Goal: Transaction & Acquisition: Purchase product/service

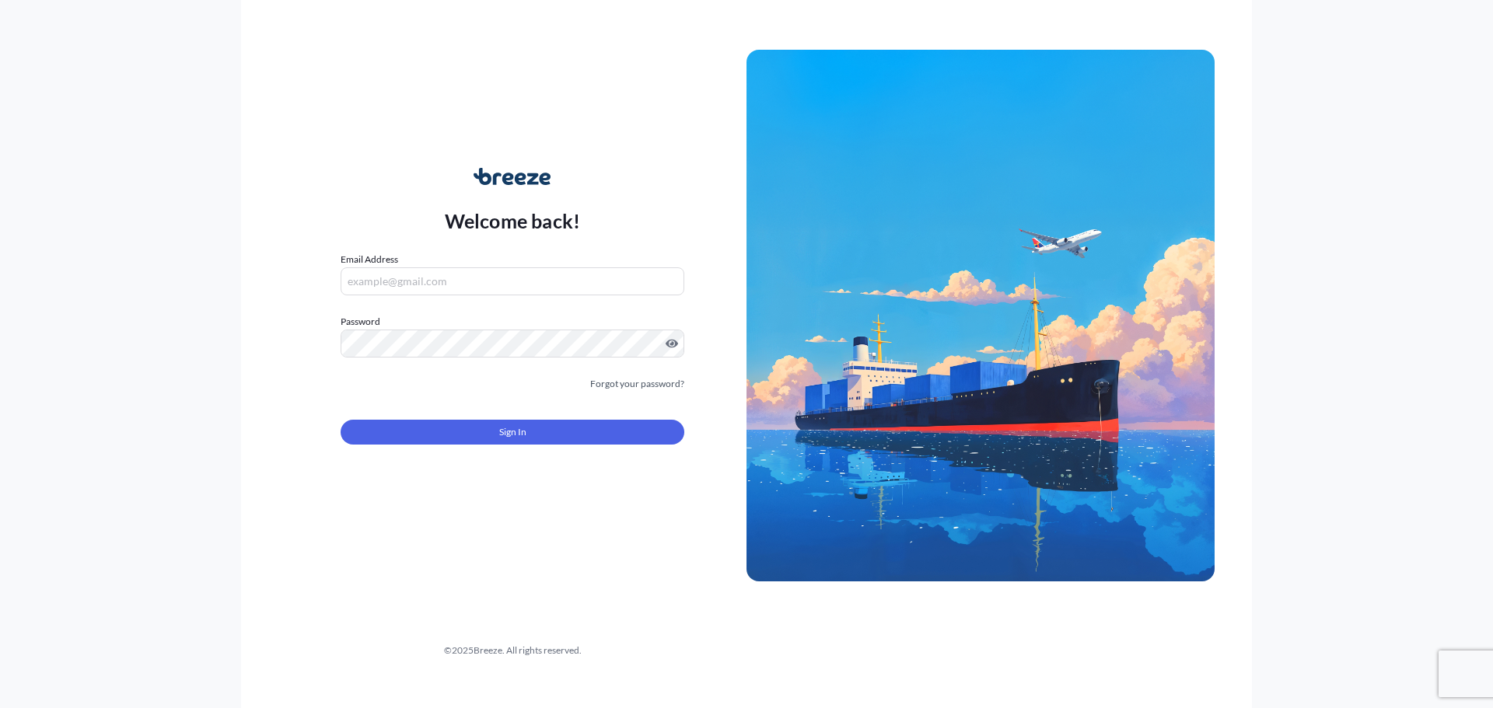
type input "[EMAIL_ADDRESS][DOMAIN_NAME]"
click at [414, 421] on button "Sign In" at bounding box center [513, 432] width 344 height 25
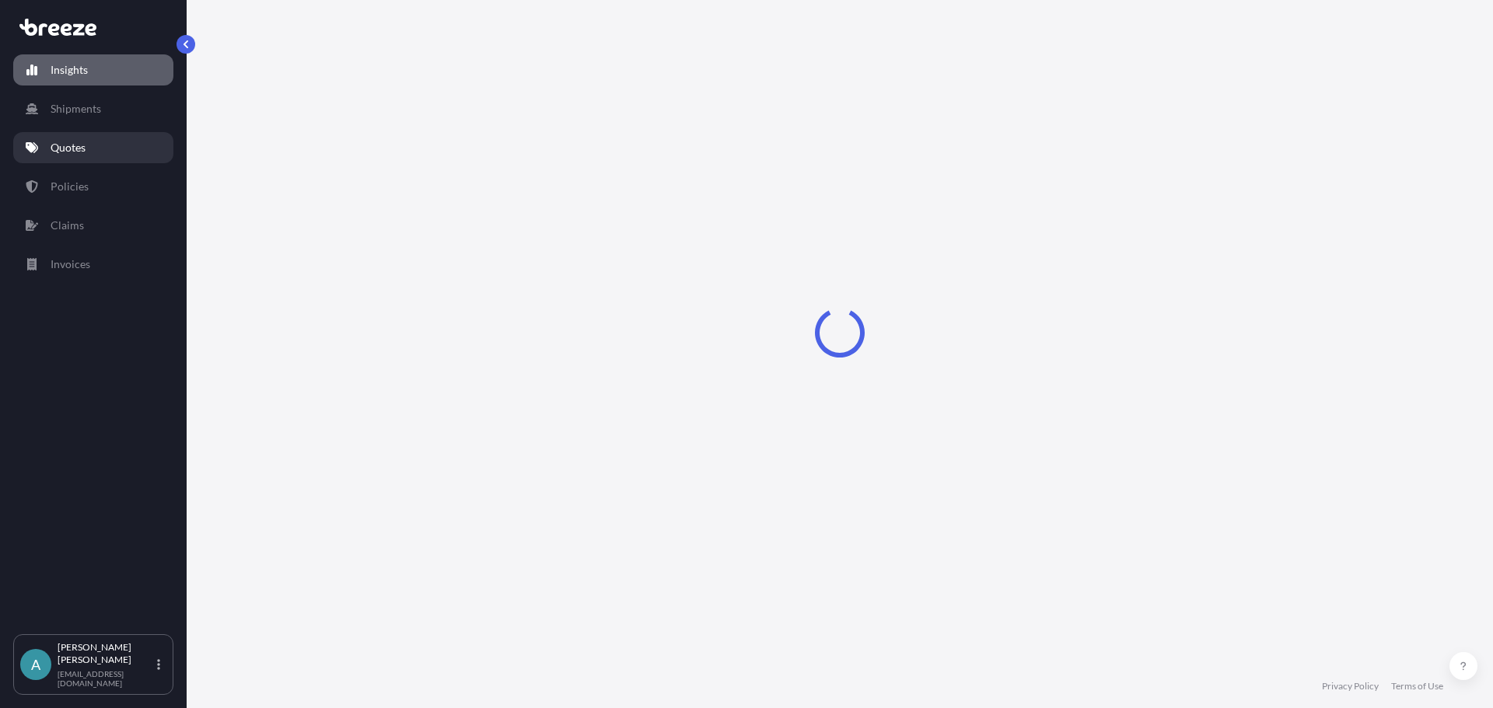
select select "2025"
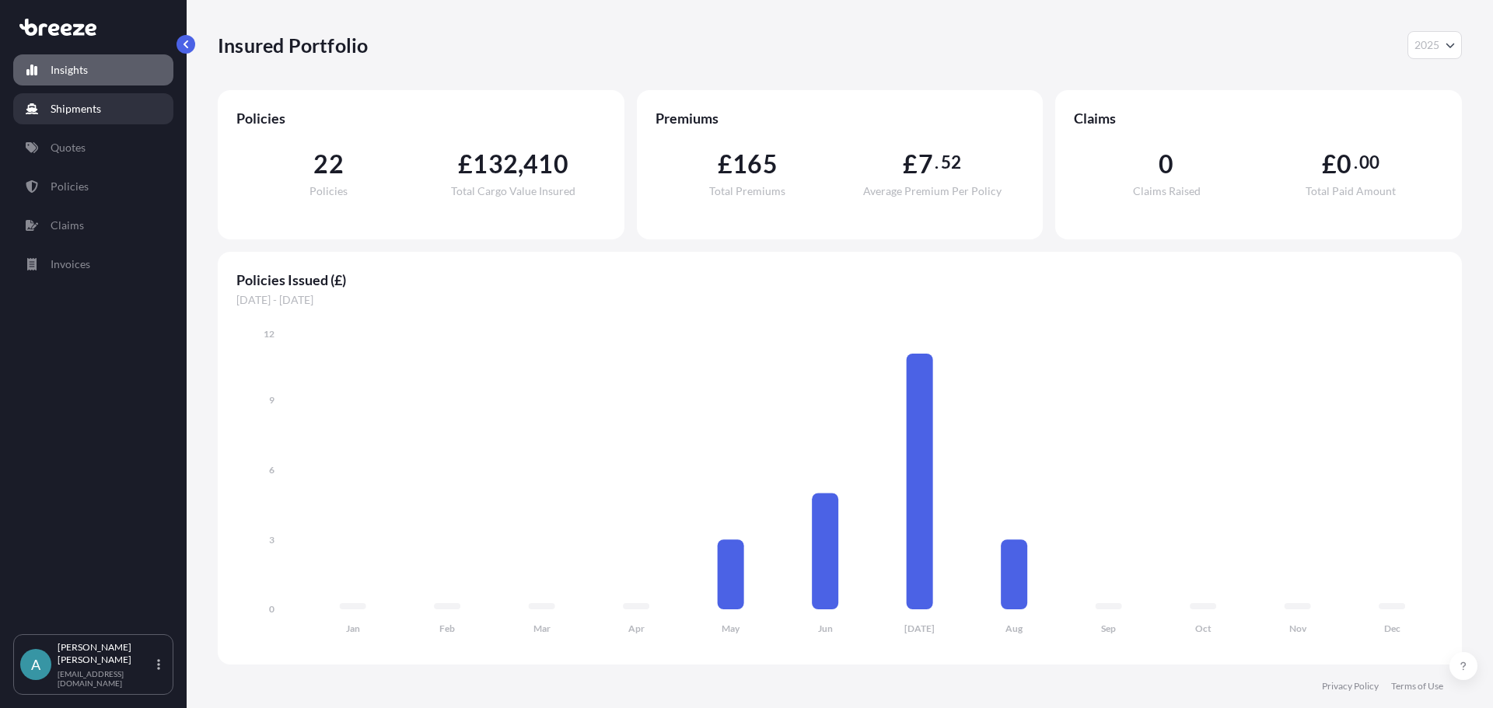
click at [86, 102] on p "Shipments" at bounding box center [76, 109] width 51 height 16
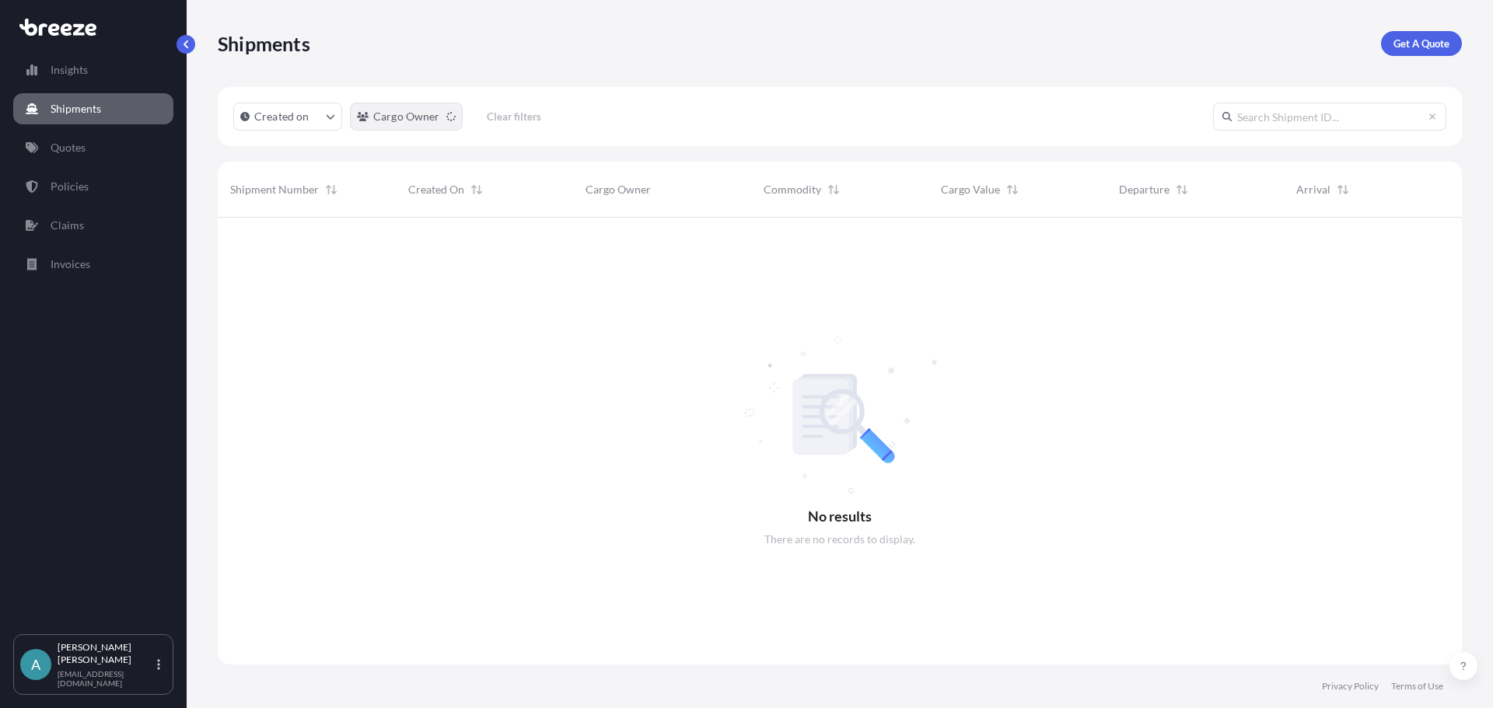
scroll to position [491, 1233]
click at [96, 142] on link "Quotes" at bounding box center [93, 147] width 160 height 31
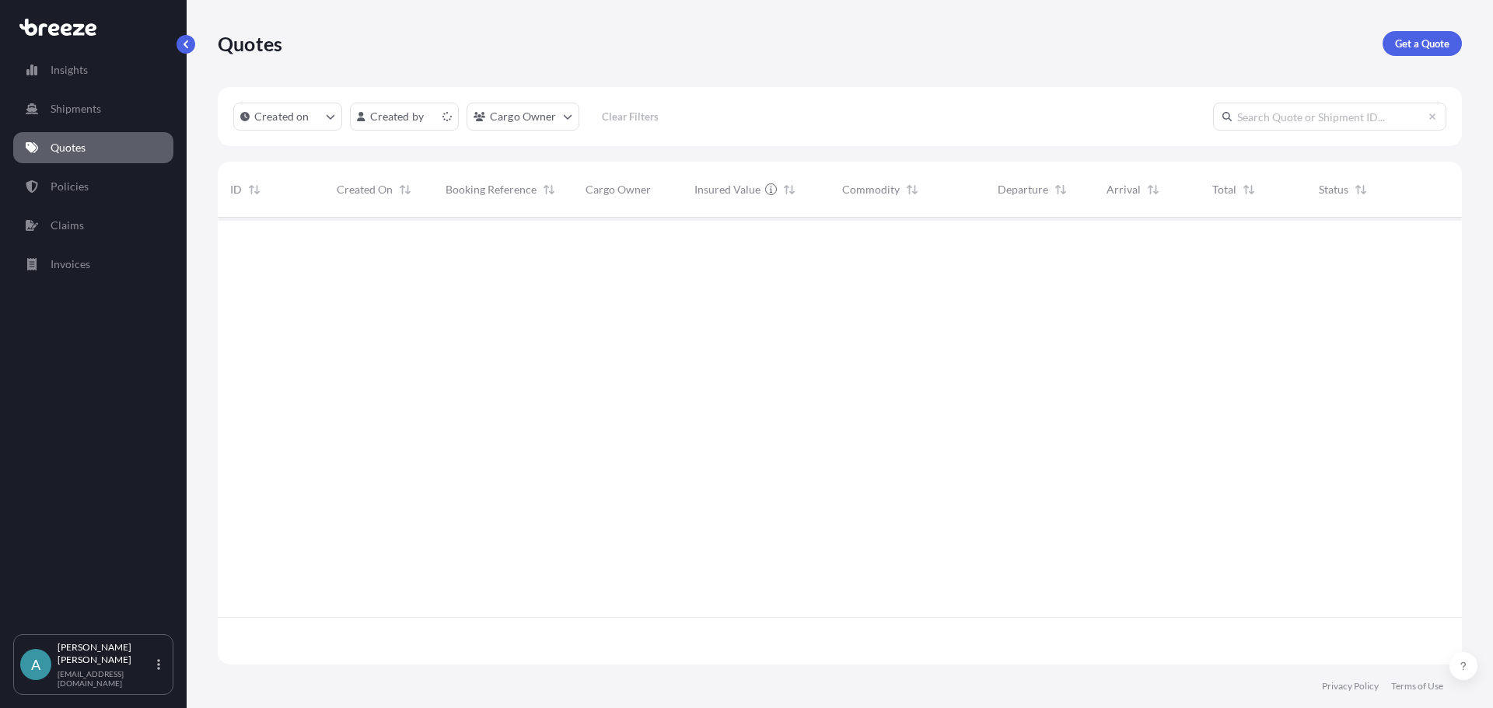
scroll to position [444, 1233]
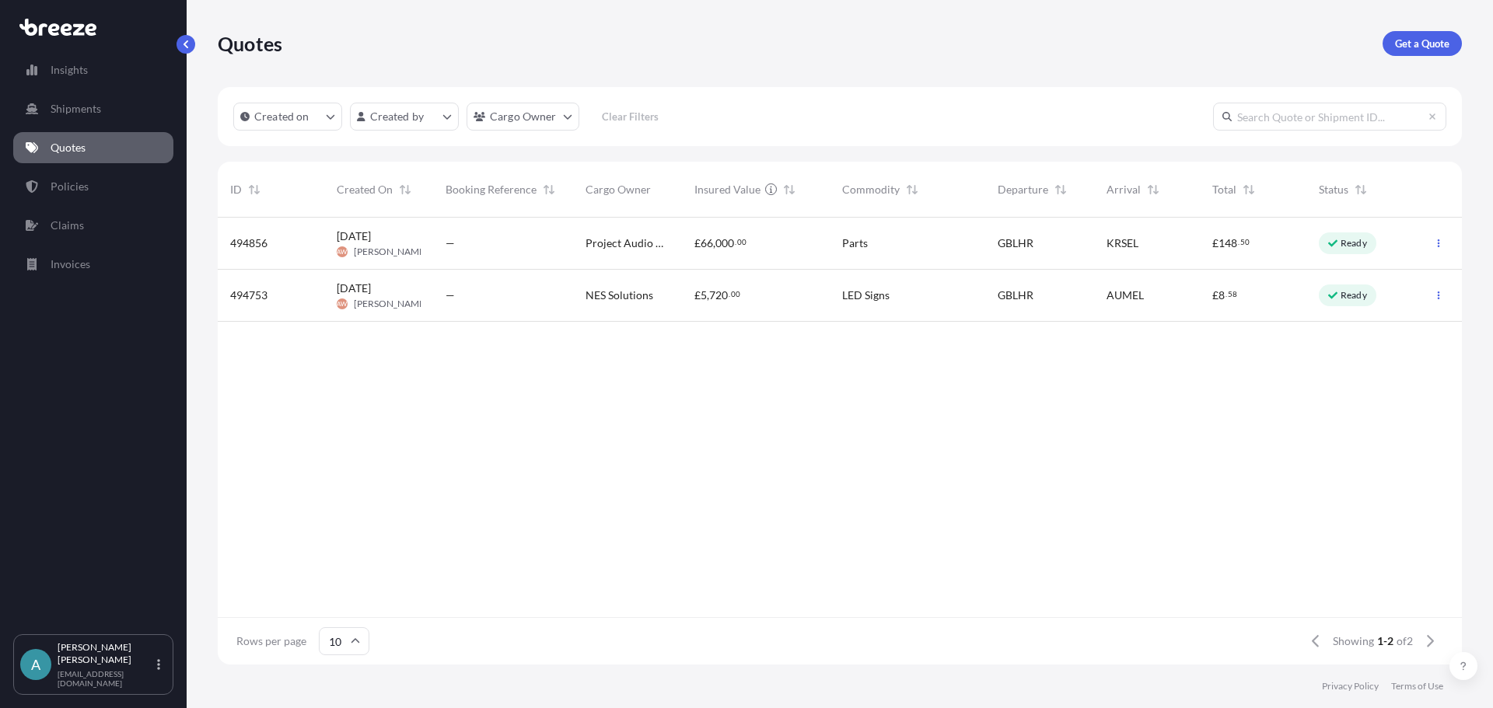
click at [1264, 309] on div "£ 8 . 58" at bounding box center [1253, 296] width 107 height 52
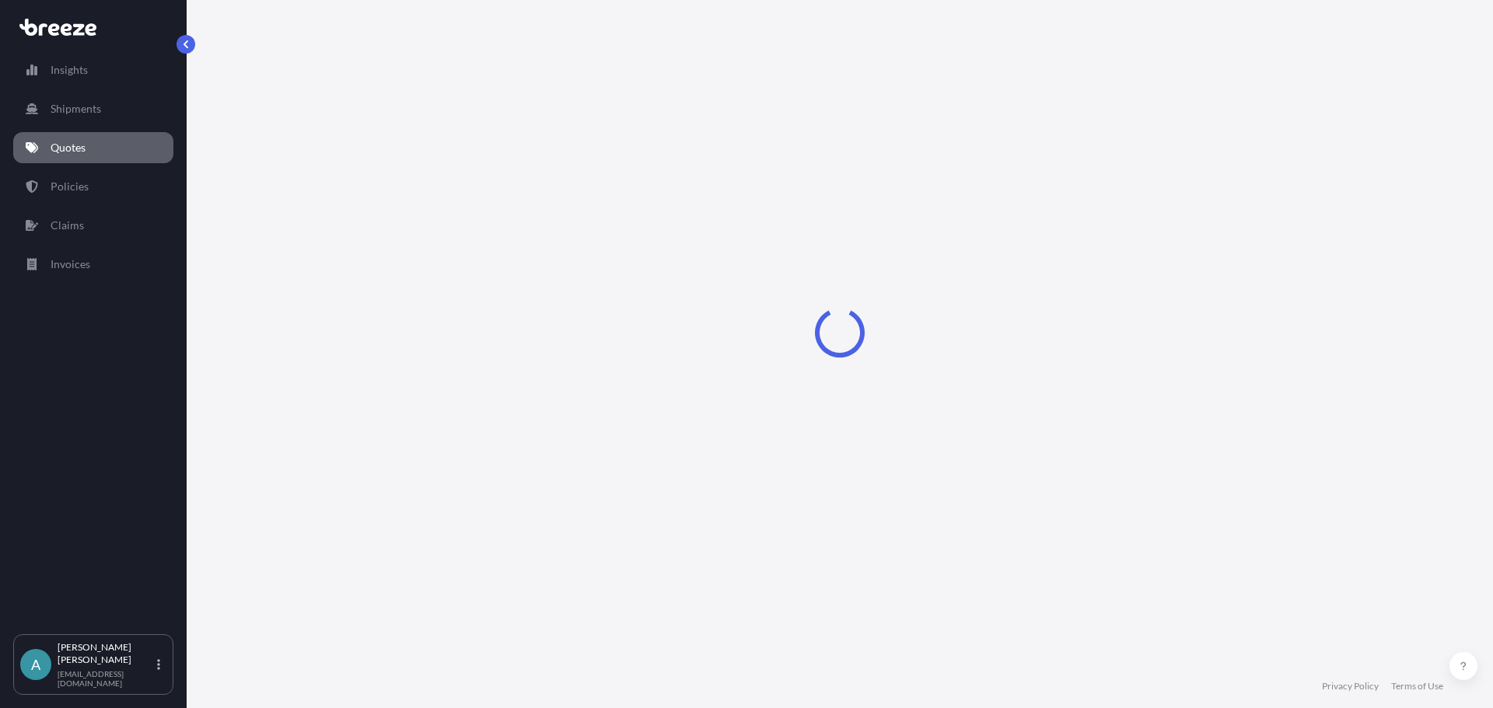
select select "Road"
select select "Air"
select select "Road"
select select "1"
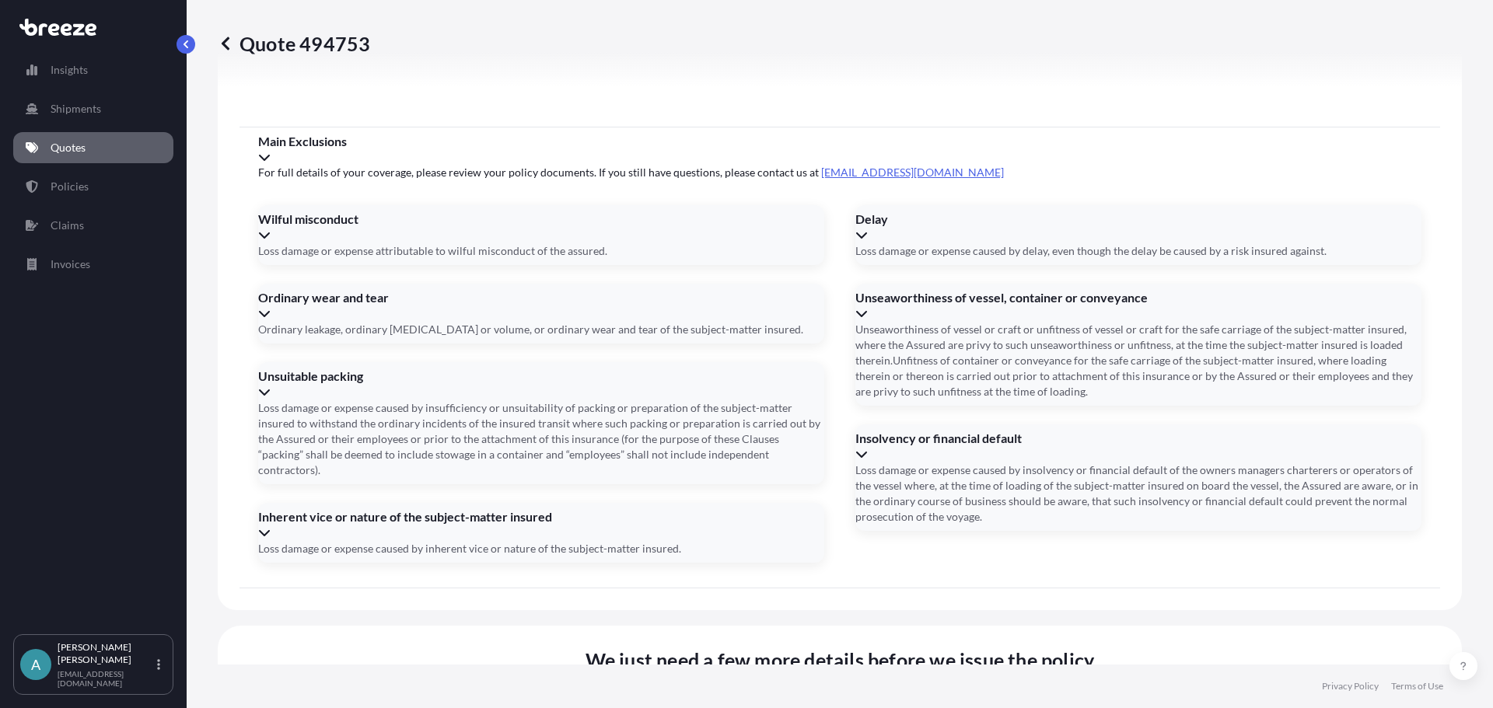
scroll to position [2052, 0]
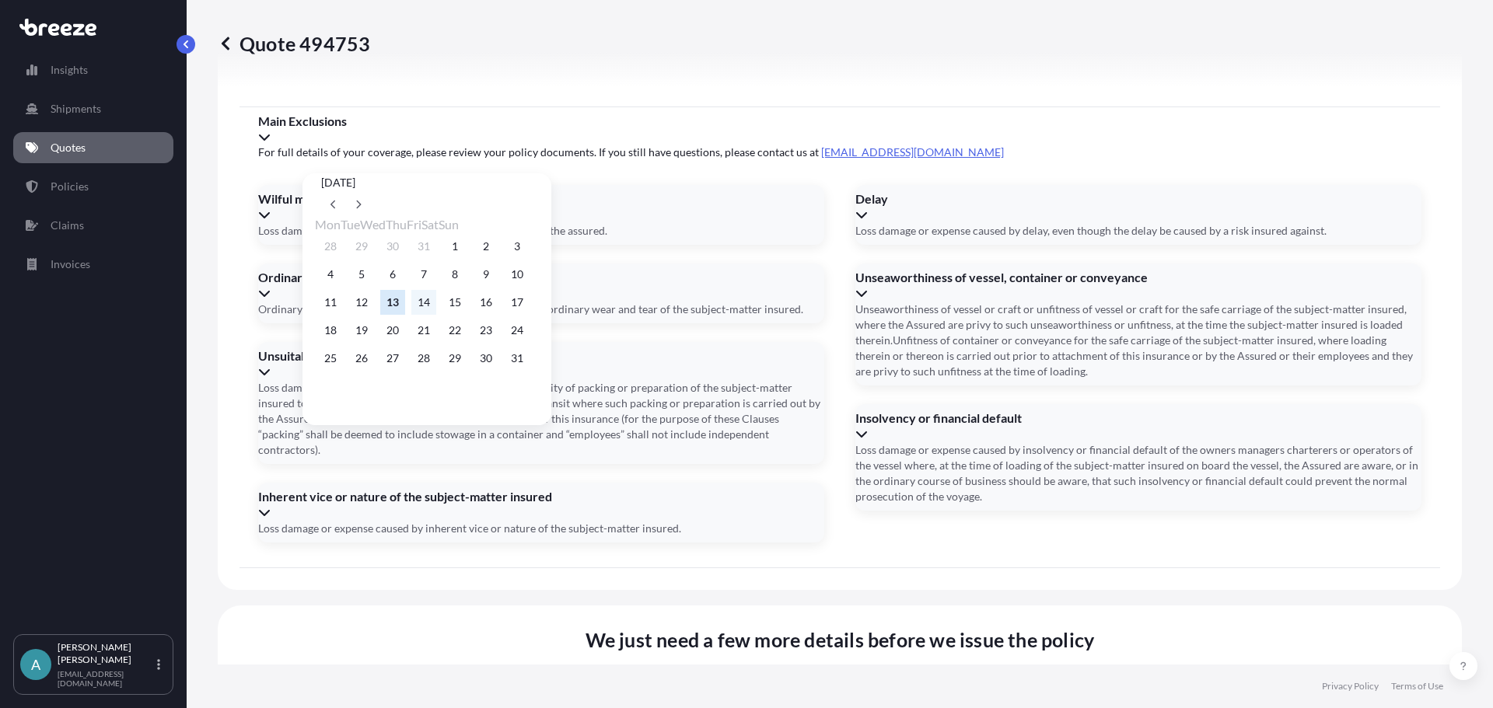
click at [435, 309] on button "14" at bounding box center [423, 302] width 25 height 25
type input "[DATE]"
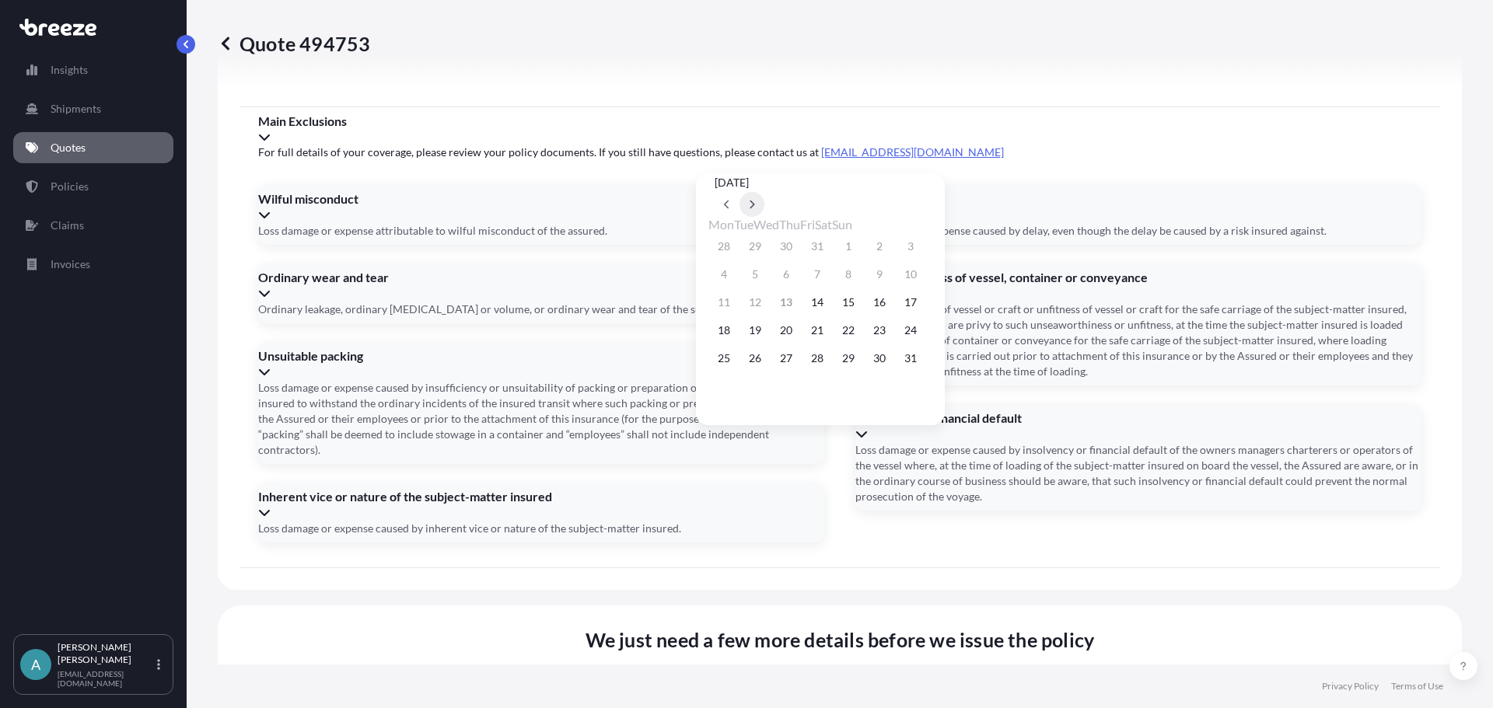
click at [764, 192] on button at bounding box center [752, 204] width 25 height 25
click at [830, 310] on button "18" at bounding box center [817, 302] width 25 height 25
type input "[DATE]"
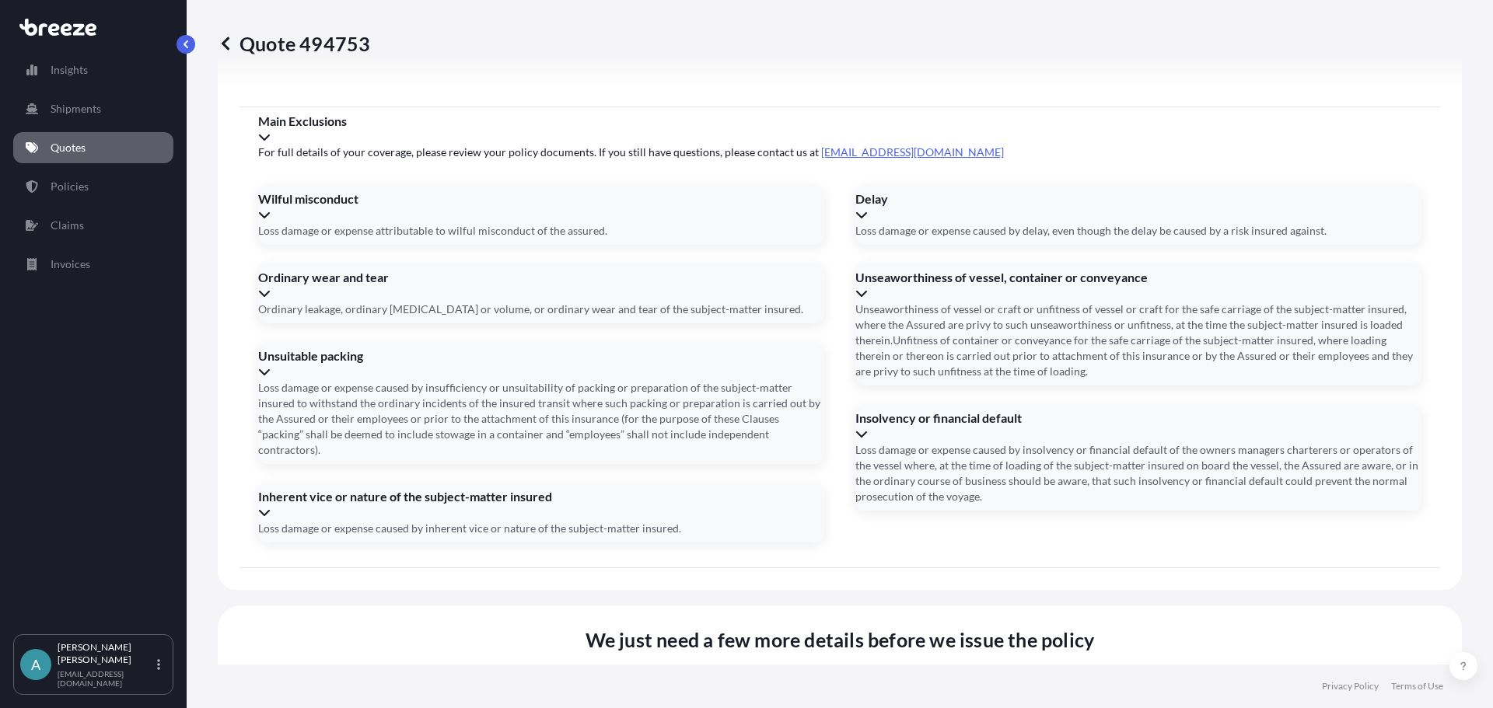
drag, startPoint x: 376, startPoint y: 511, endPoint x: 418, endPoint y: 502, distance: 42.3
paste input "BRI250000481"
type input "BRI250000481"
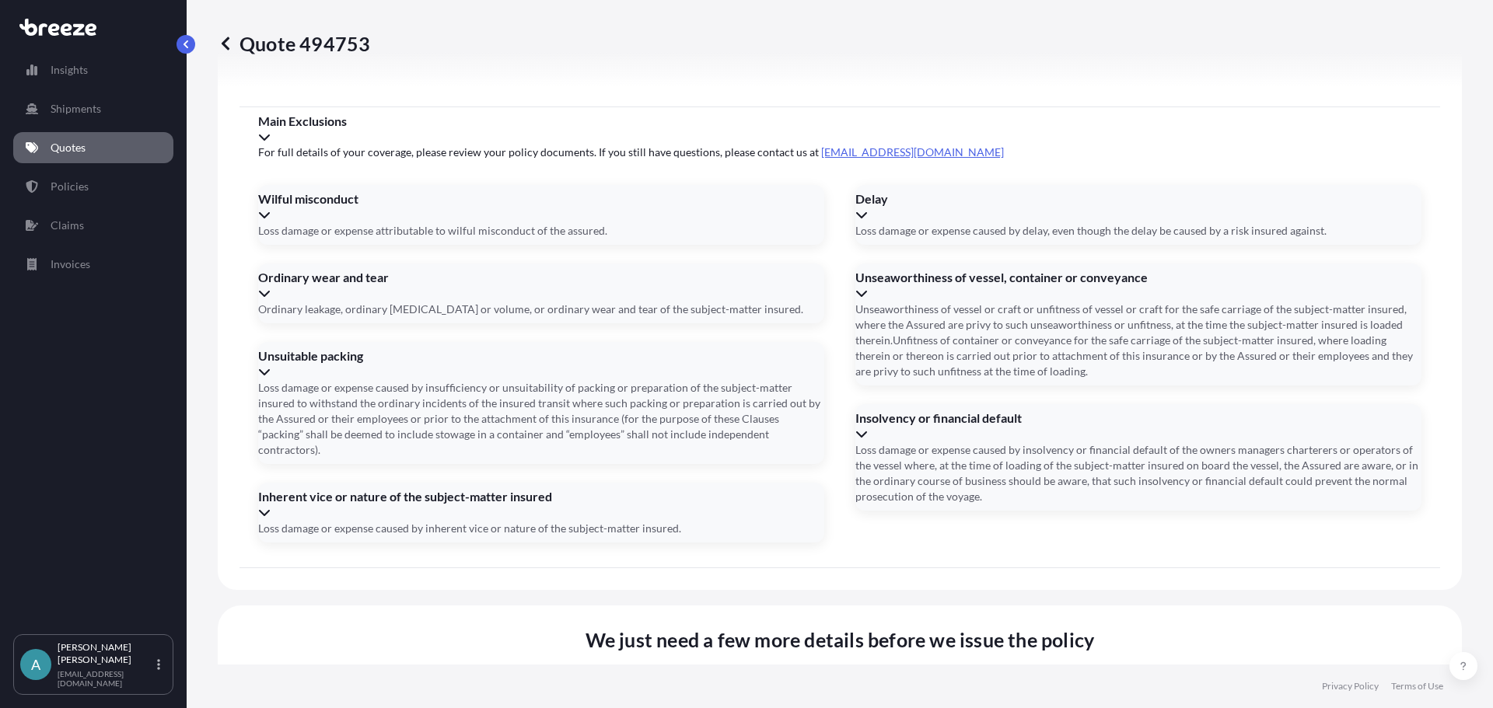
paste input "3264318893"
type input "3264318893"
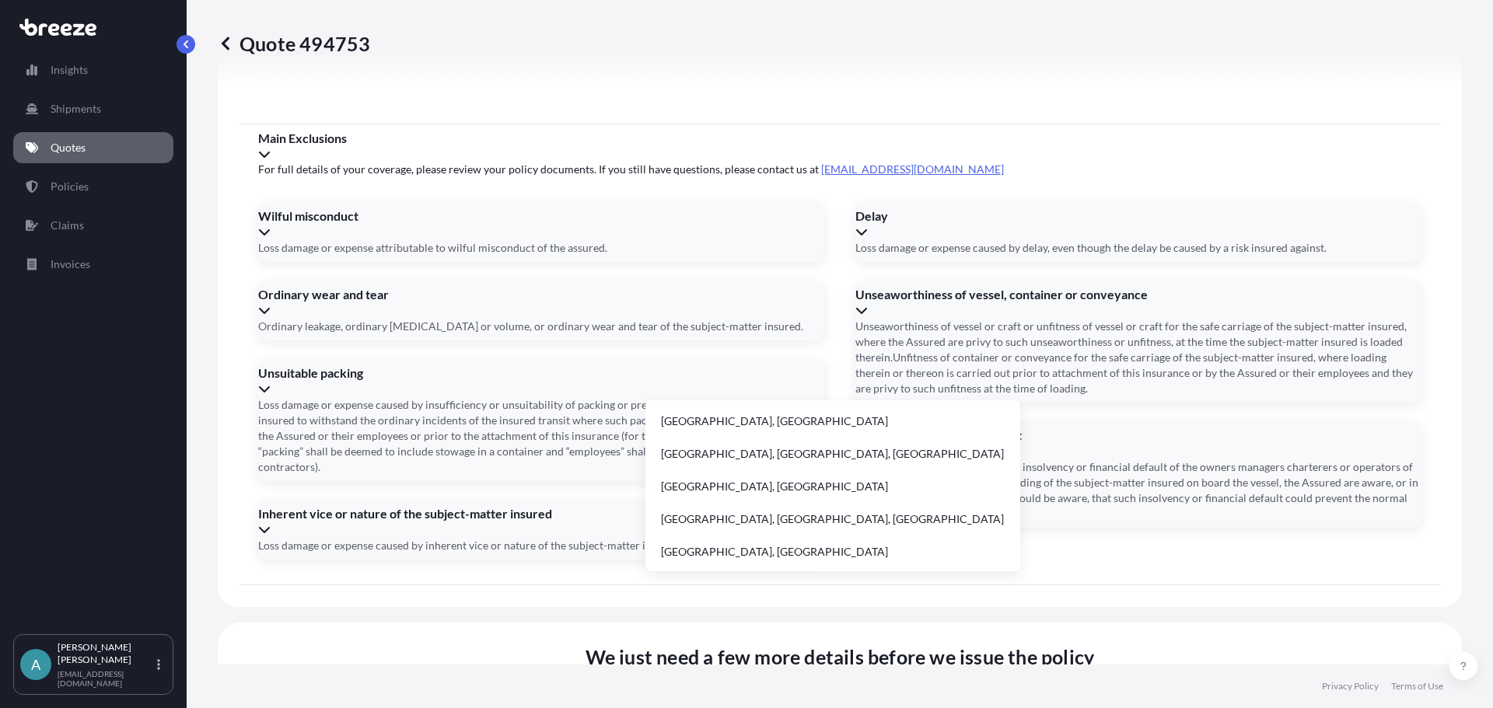
type input "n"
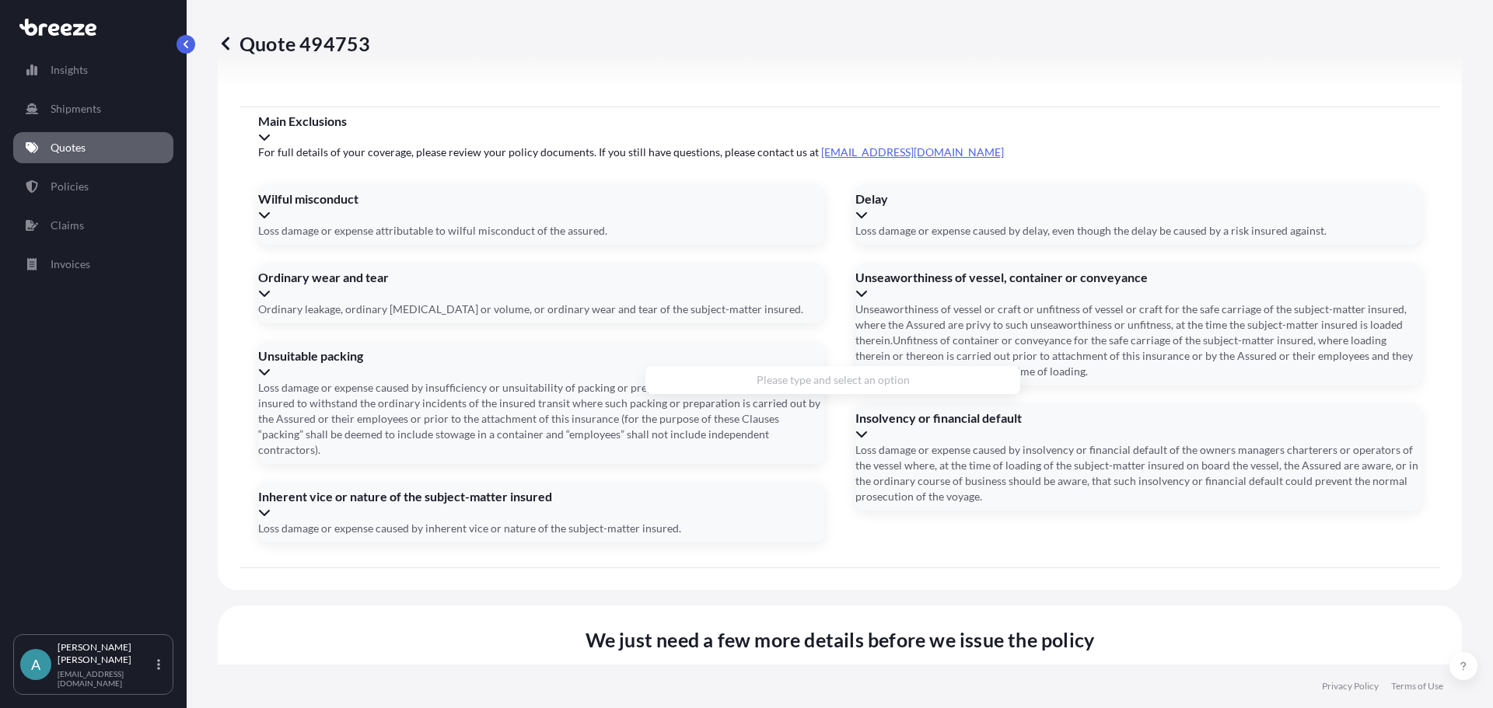
drag, startPoint x: 736, startPoint y: 247, endPoint x: 736, endPoint y: 257, distance: 9.3
paste input "[STREET_ADDRESS]"
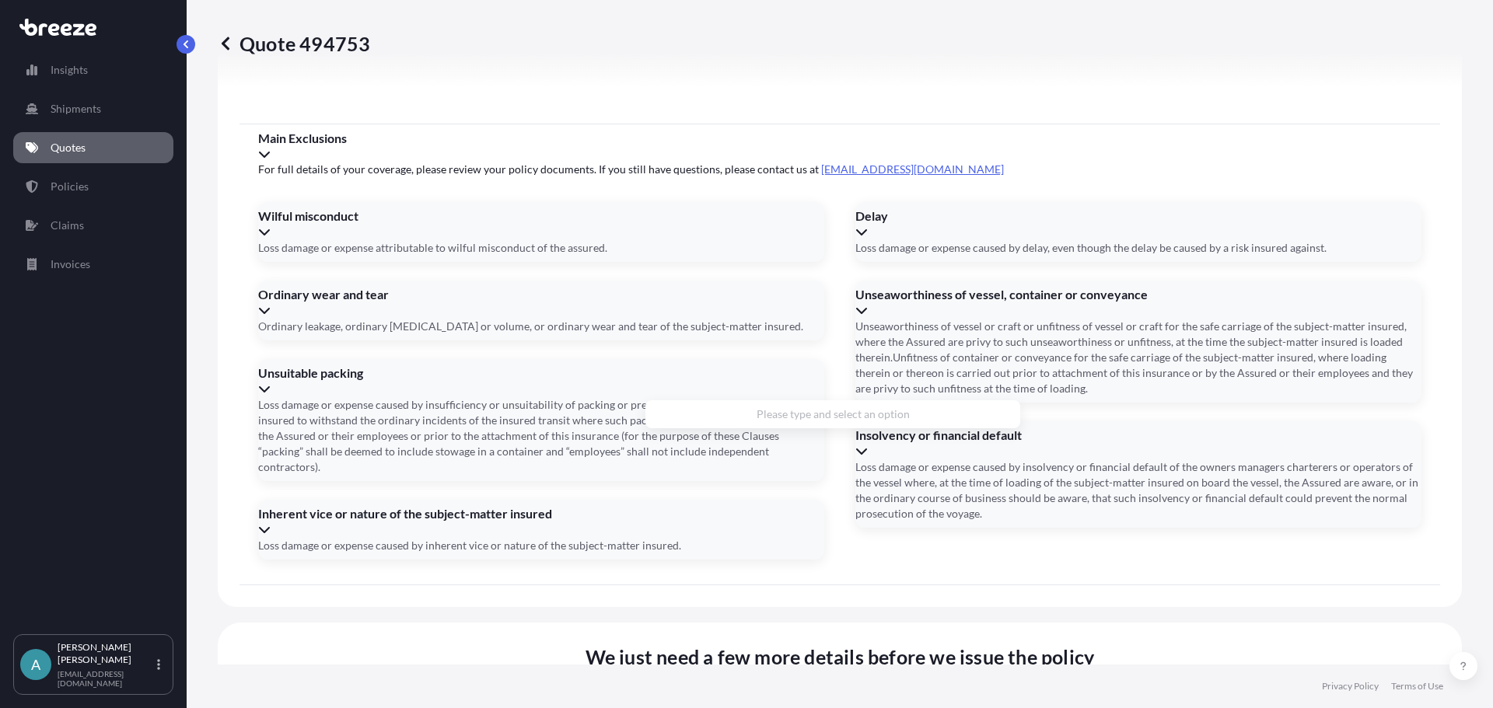
drag, startPoint x: 855, startPoint y: 365, endPoint x: 537, endPoint y: 381, distance: 319.2
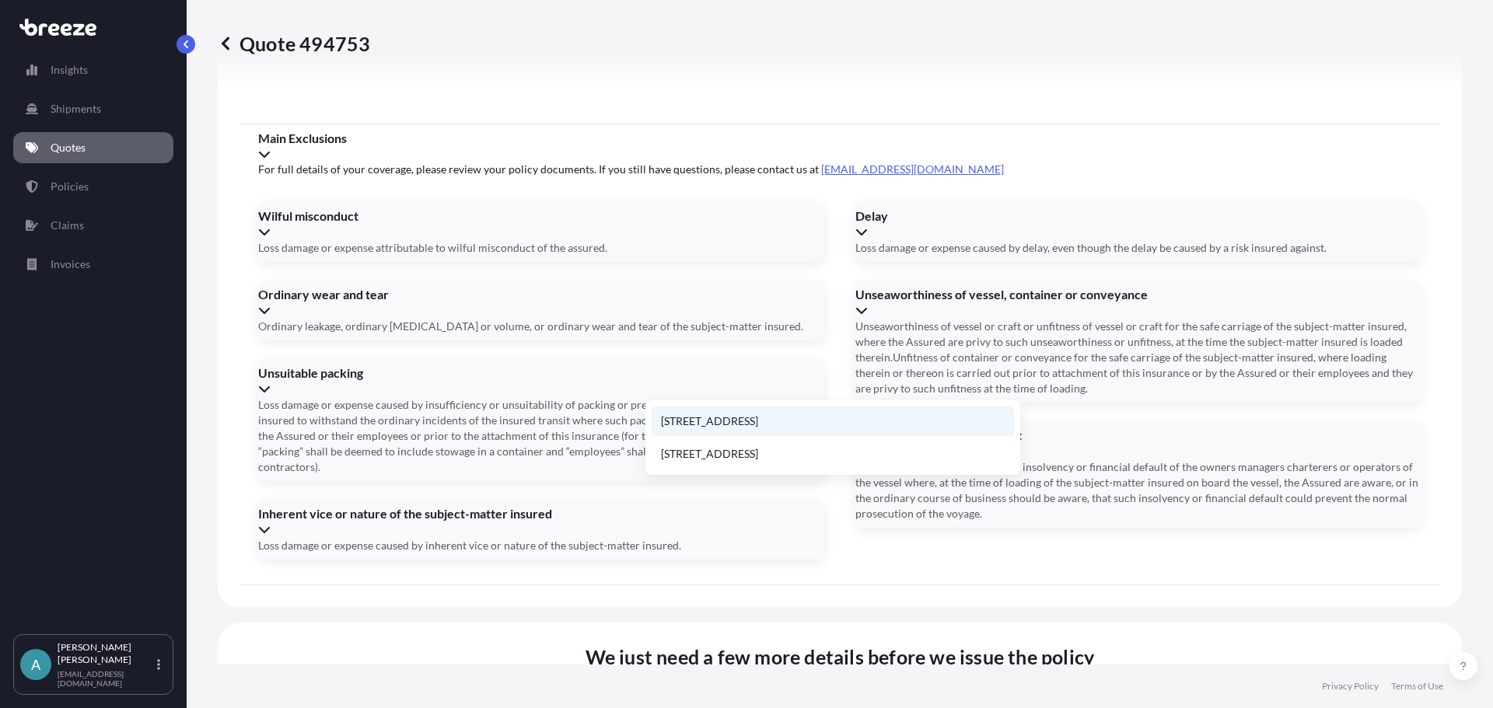
click at [678, 420] on li "[STREET_ADDRESS]" at bounding box center [833, 422] width 362 height 30
type input "[STREET_ADDRESS]"
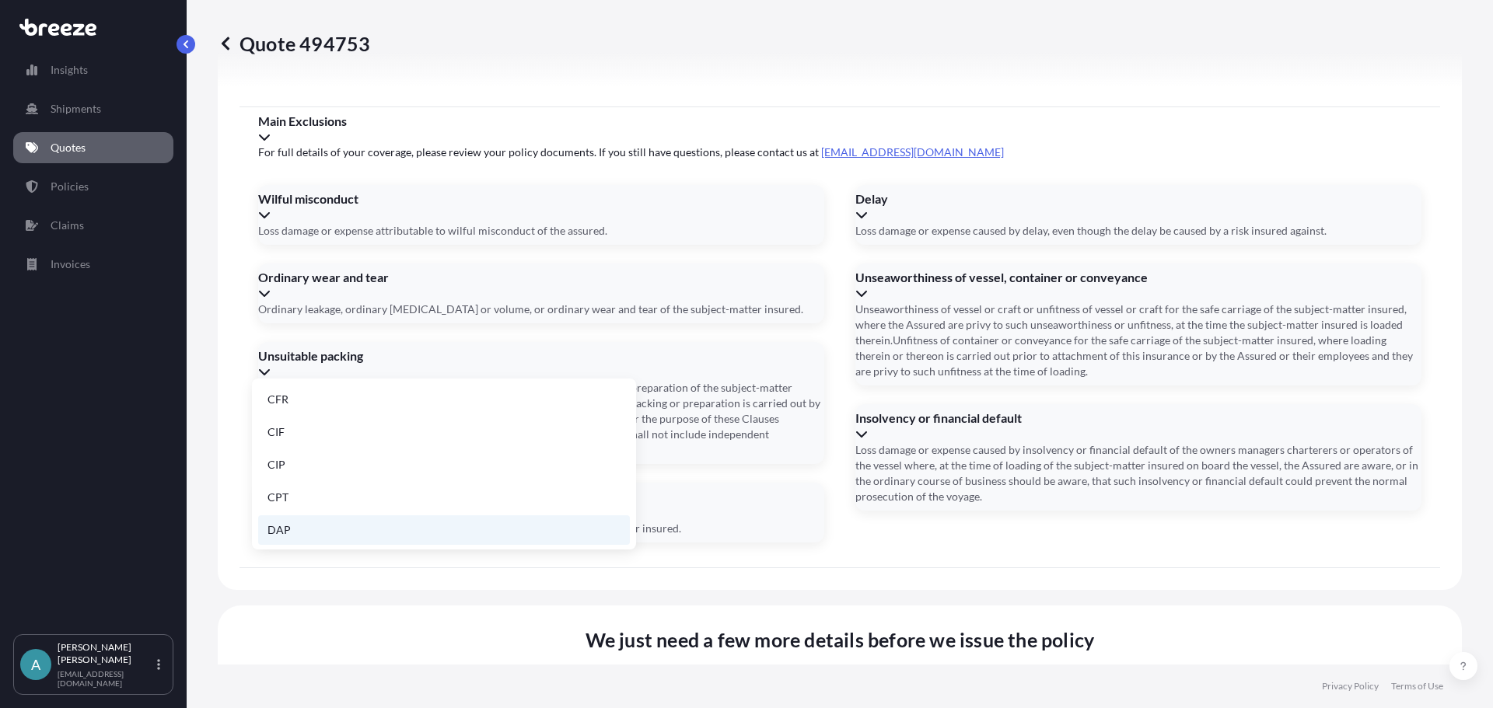
click at [382, 537] on li "DAP" at bounding box center [444, 531] width 372 height 30
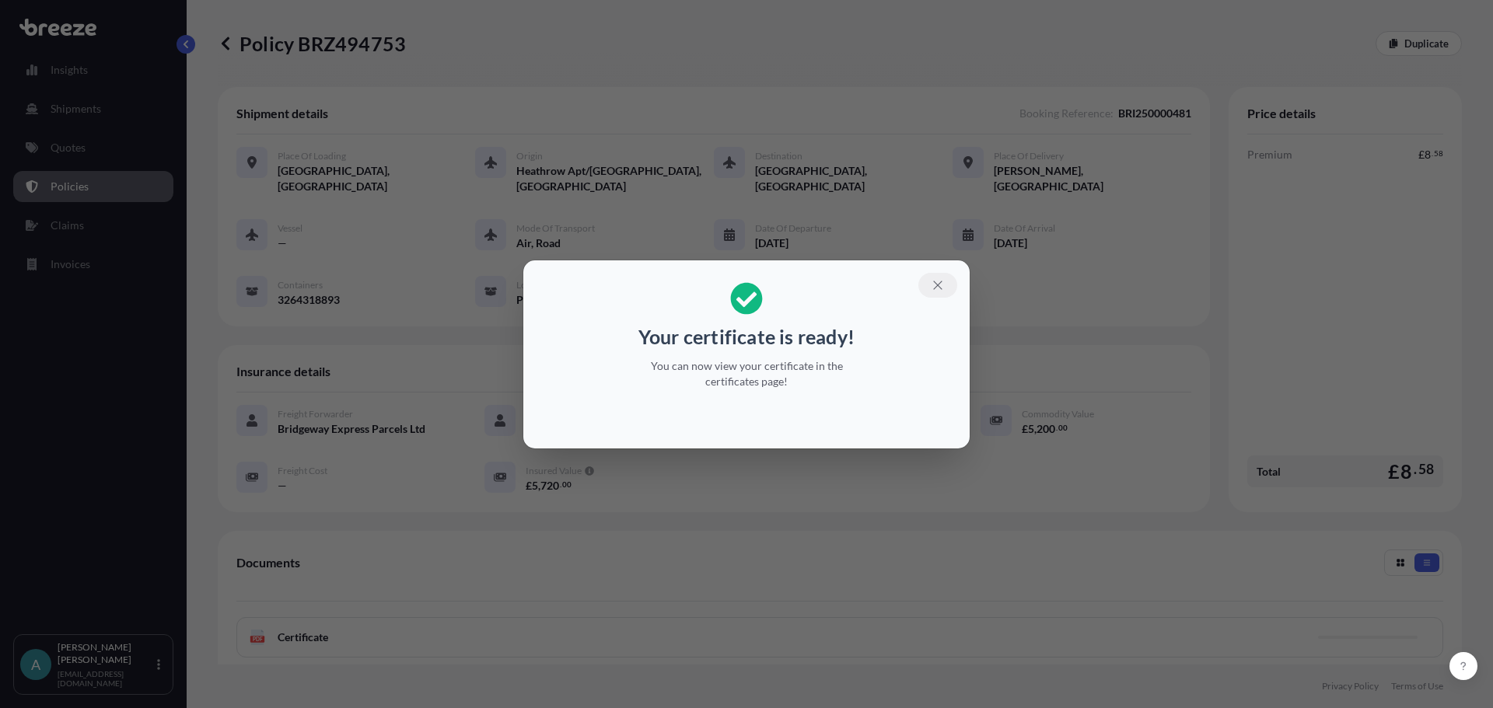
click at [941, 279] on icon "button" at bounding box center [938, 285] width 14 height 14
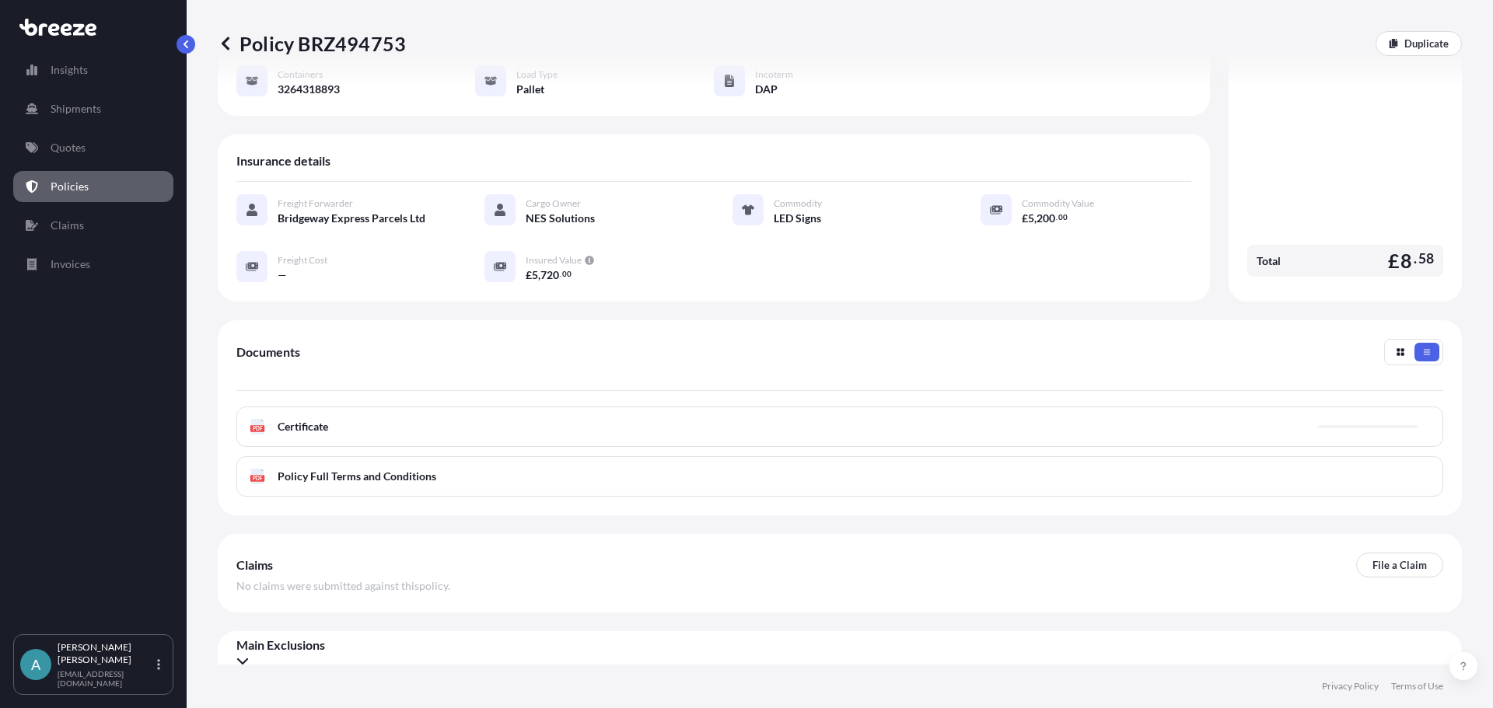
scroll to position [212, 0]
click at [310, 418] on span "Certificate" at bounding box center [303, 426] width 51 height 16
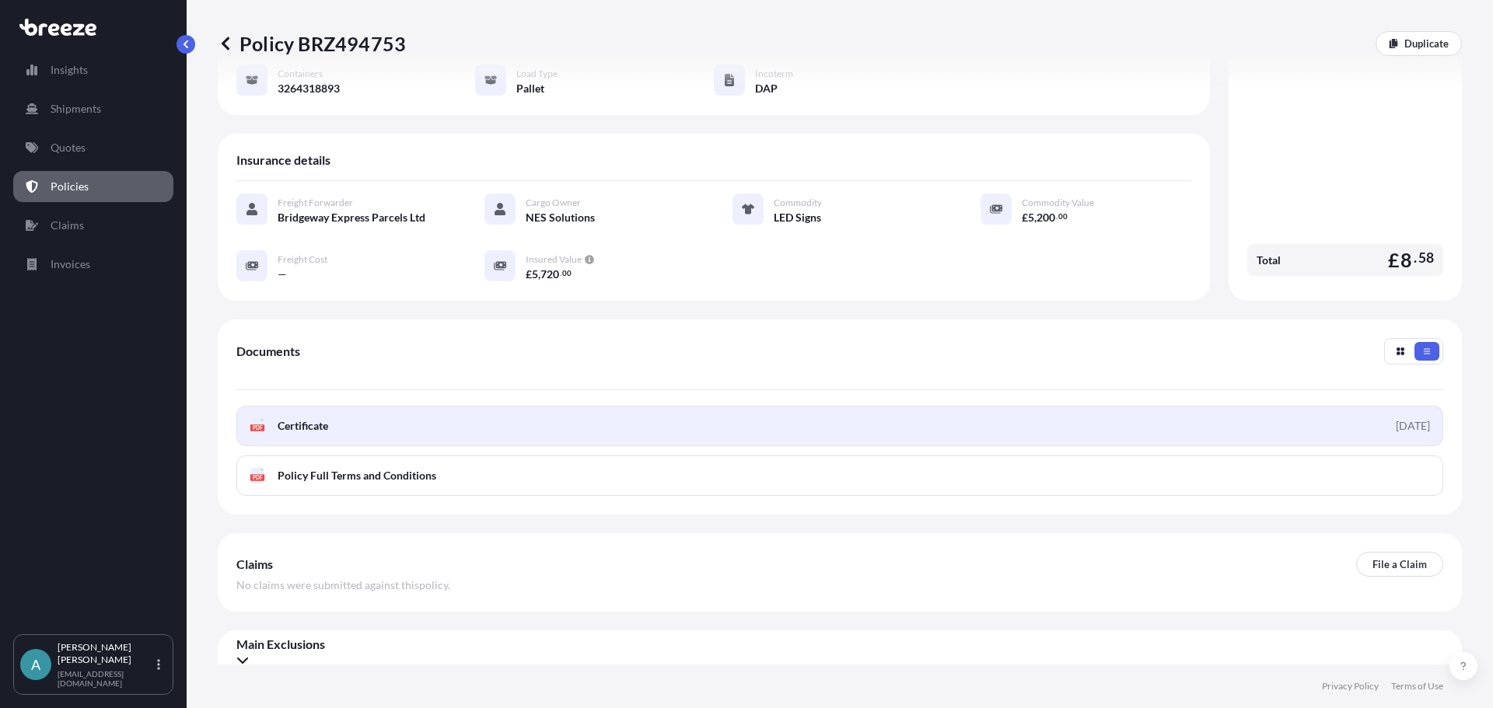
click at [1355, 417] on link "PDF Certificate [DATE]" at bounding box center [839, 426] width 1207 height 40
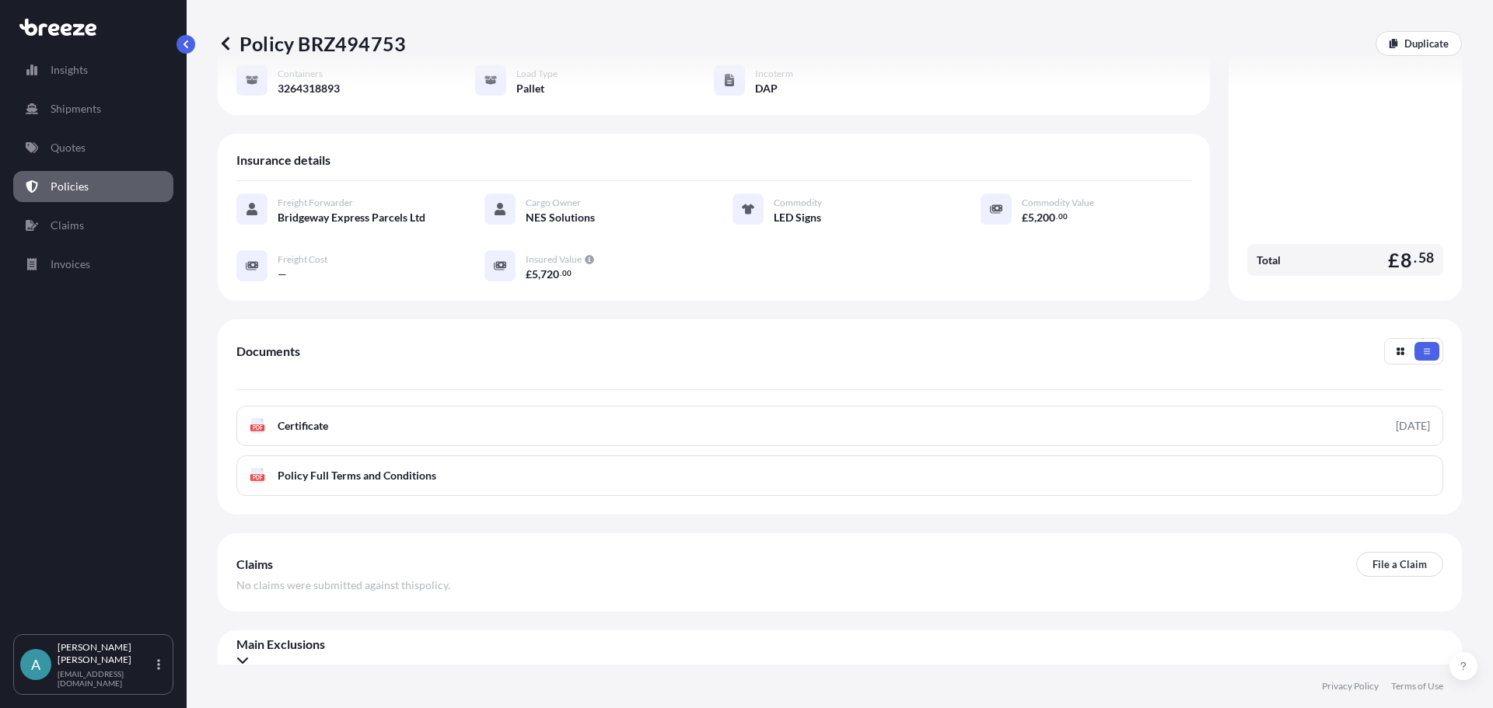
scroll to position [0, 0]
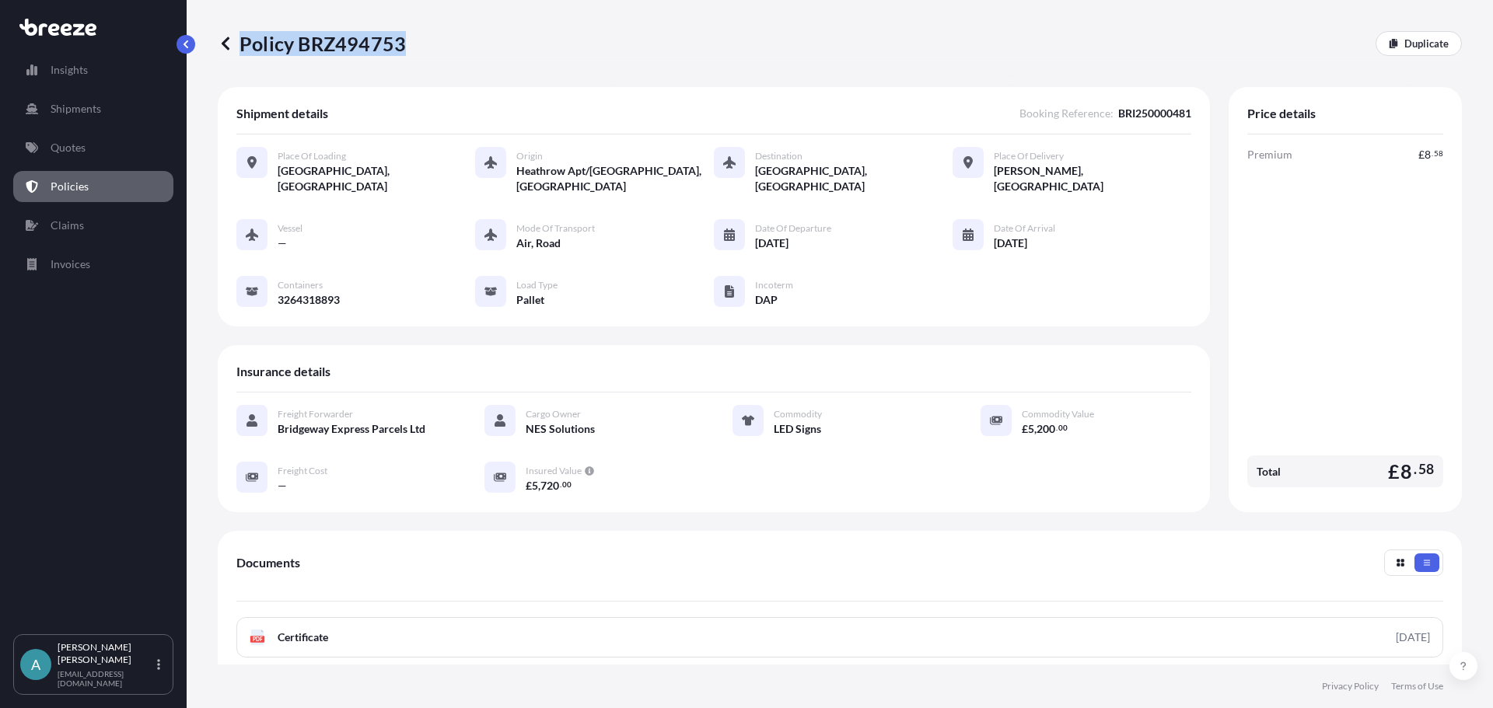
click at [400, 44] on div "Policy BRZ494753 Duplicate" at bounding box center [840, 43] width 1244 height 25
copy p "Policy BRZ494753"
click at [1143, 50] on div "Policy BRZ494753 Duplicate" at bounding box center [840, 43] width 1244 height 25
